Goal: Download file/media

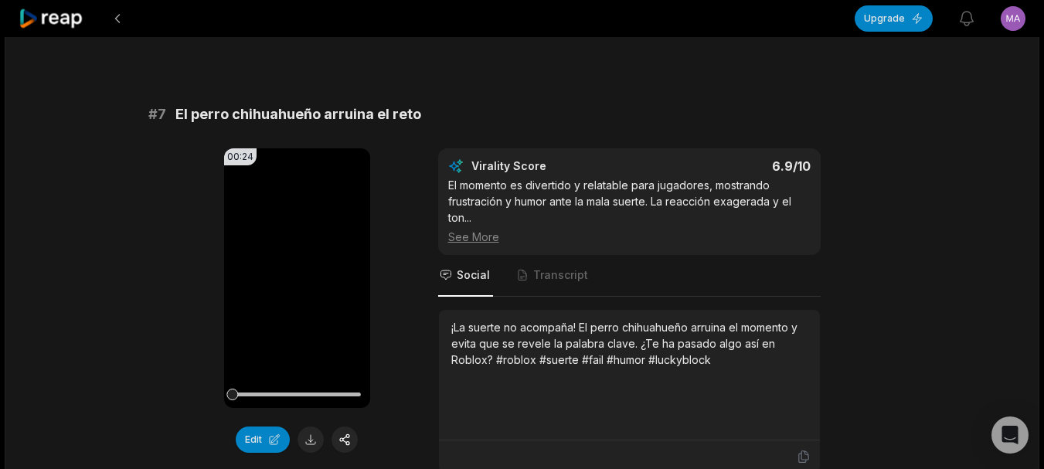
scroll to position [2858, 0]
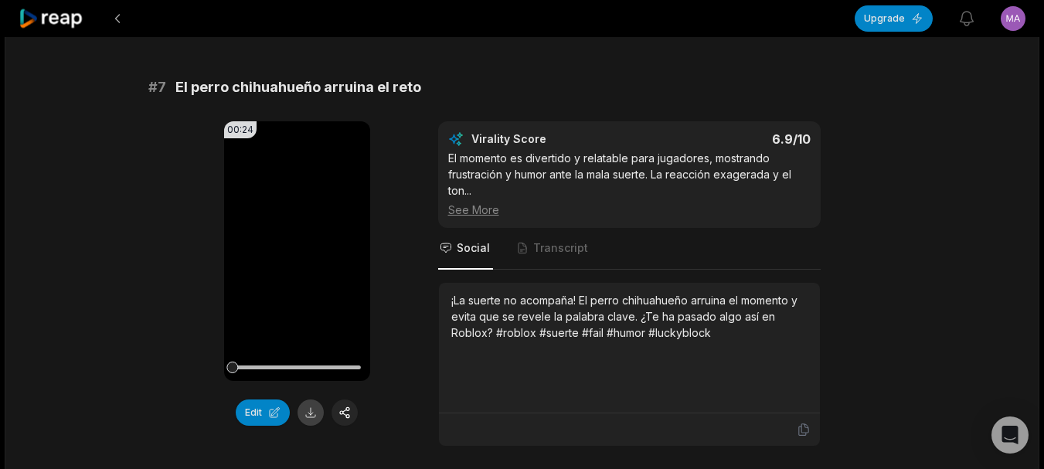
click at [306, 399] on button at bounding box center [310, 412] width 26 height 26
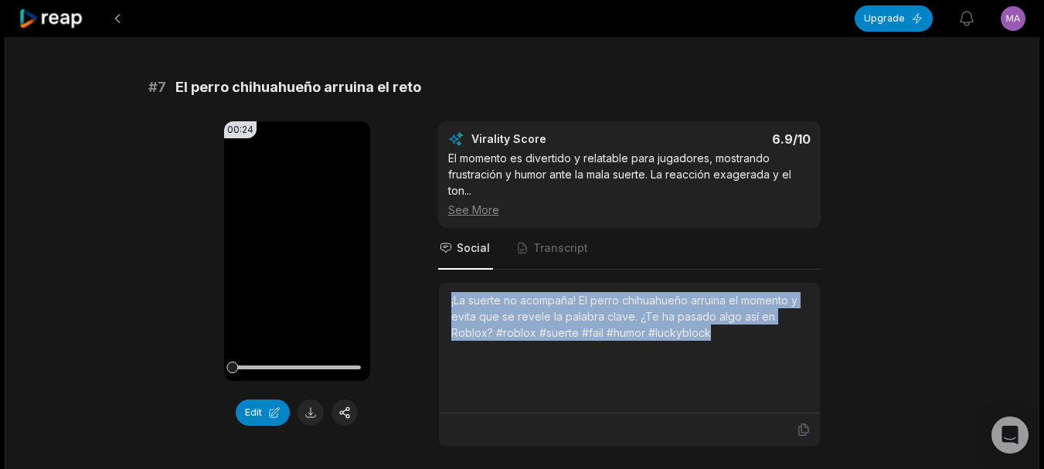
drag, startPoint x: 448, startPoint y: 252, endPoint x: 728, endPoint y: 282, distance: 281.2
click at [728, 283] on div "¡La suerte no acompaña! El perro chihuahueño arruina el momento y evita que se …" at bounding box center [629, 348] width 381 height 131
copy div "¡La suerte no acompaña! El perro chihuahueño arruina el momento y evita que se …"
click at [300, 242] on icon at bounding box center [296, 251] width 19 height 19
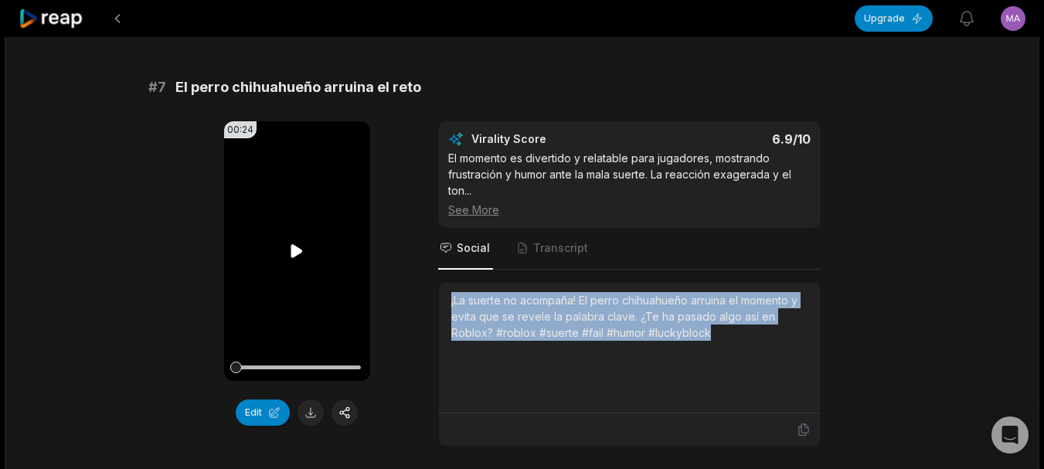
click at [300, 242] on icon at bounding box center [296, 251] width 19 height 19
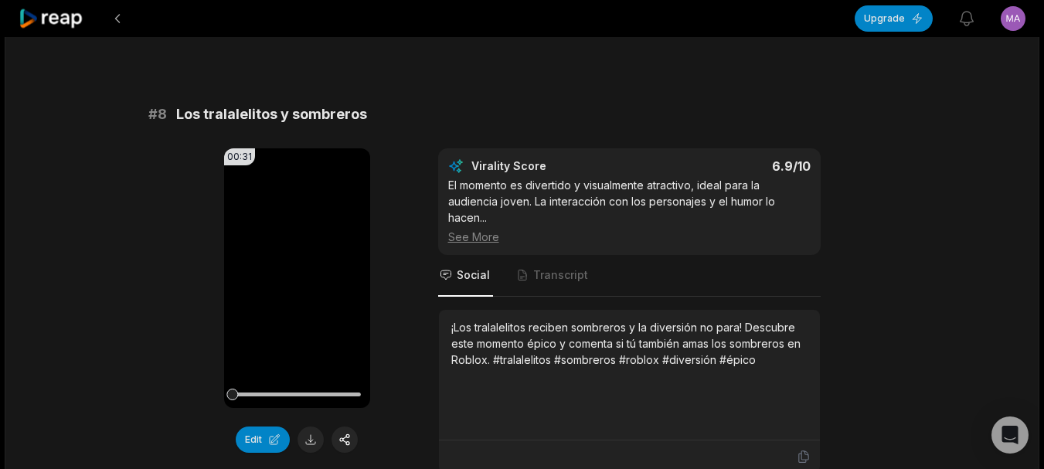
scroll to position [3321, 0]
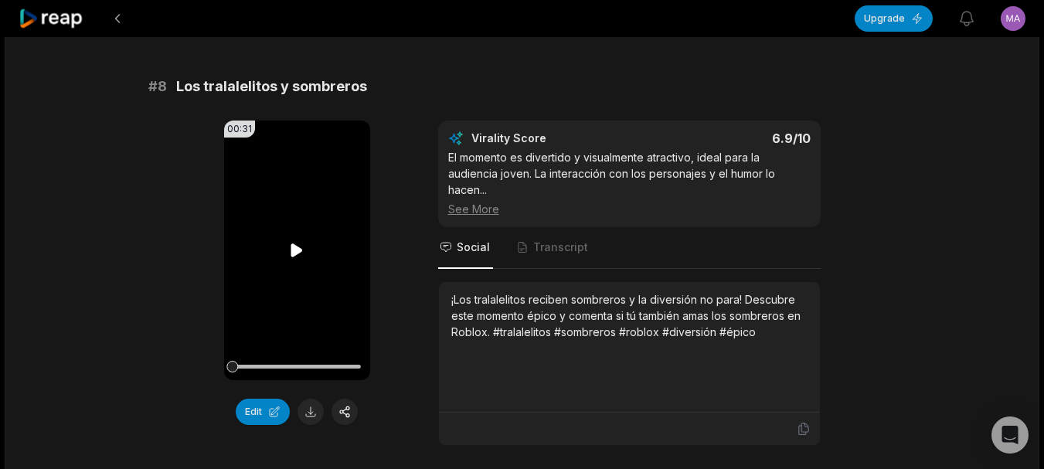
click at [291, 219] on video "Your browser does not support mp4 format." at bounding box center [297, 251] width 146 height 260
click at [321, 399] on button at bounding box center [310, 412] width 26 height 26
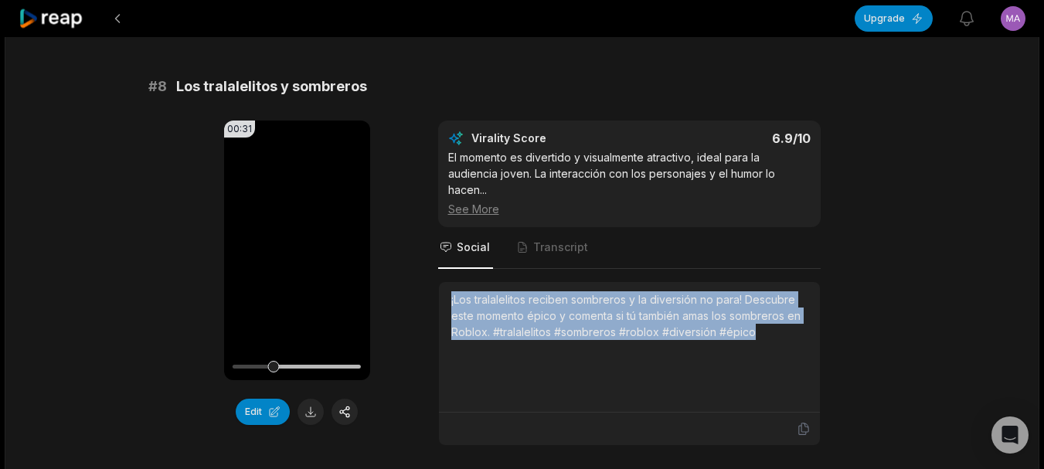
drag, startPoint x: 447, startPoint y: 253, endPoint x: 779, endPoint y: 290, distance: 334.1
click at [779, 290] on div "¡Los tralalelitos reciben sombreros y la diversión no para! Descubre este momen…" at bounding box center [629, 347] width 381 height 131
copy div "¡Los tralalelitos reciben sombreros y la diversión no para! Descubre este momen…"
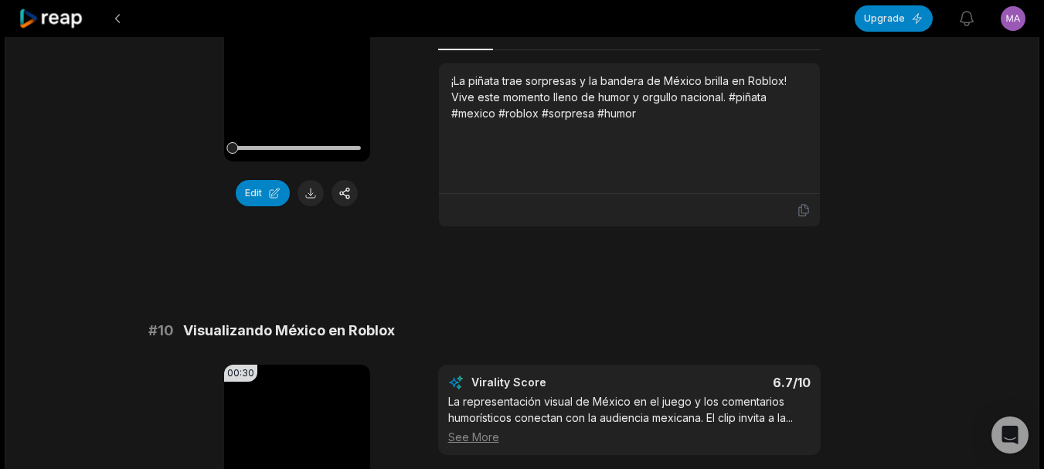
scroll to position [4044, 0]
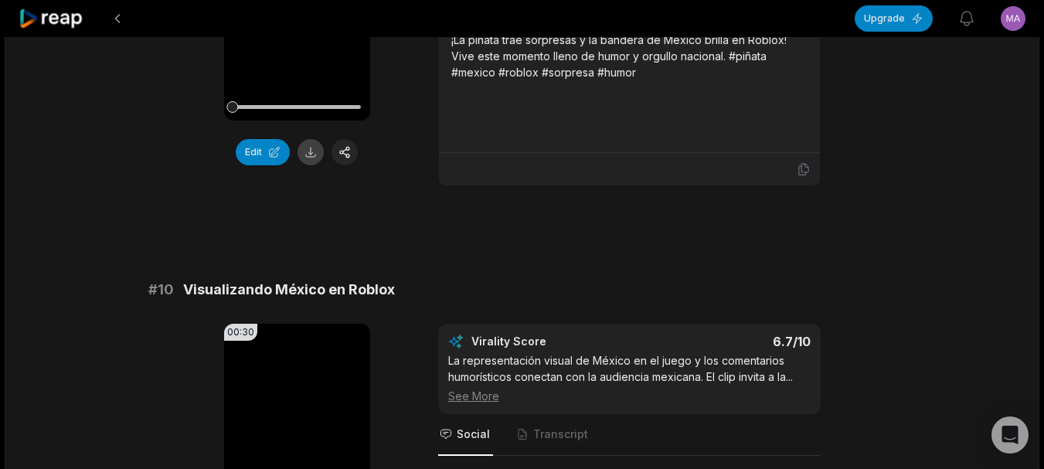
click at [314, 139] on button at bounding box center [310, 152] width 26 height 26
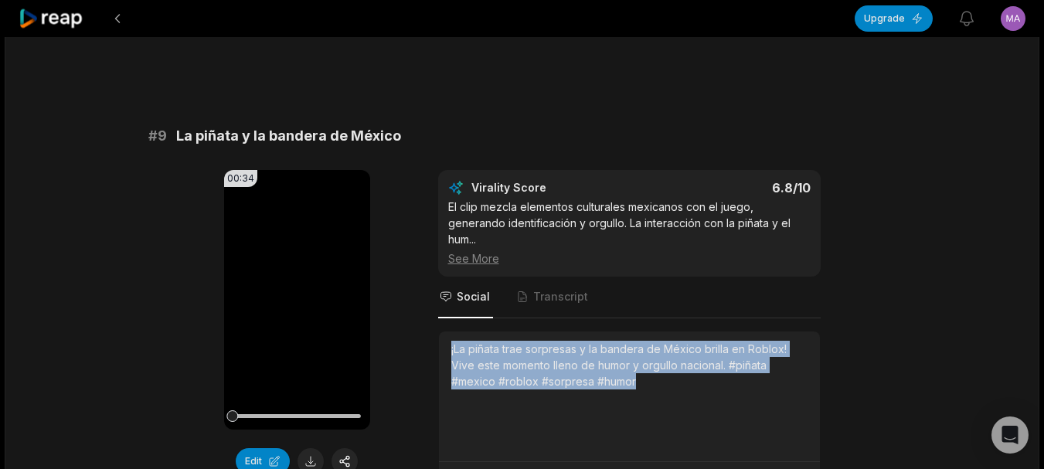
drag, startPoint x: 450, startPoint y: 303, endPoint x: 664, endPoint y: 332, distance: 215.2
click at [664, 341] on div "¡La piñata trae sorpresas y la bandera de México brilla en Roblox! Vive este mo…" at bounding box center [629, 365] width 356 height 49
copy div "¡La piñata trae sorpresas y la bandera de México brilla en Roblox! Vive este mo…"
